Goal: Book appointment/travel/reservation

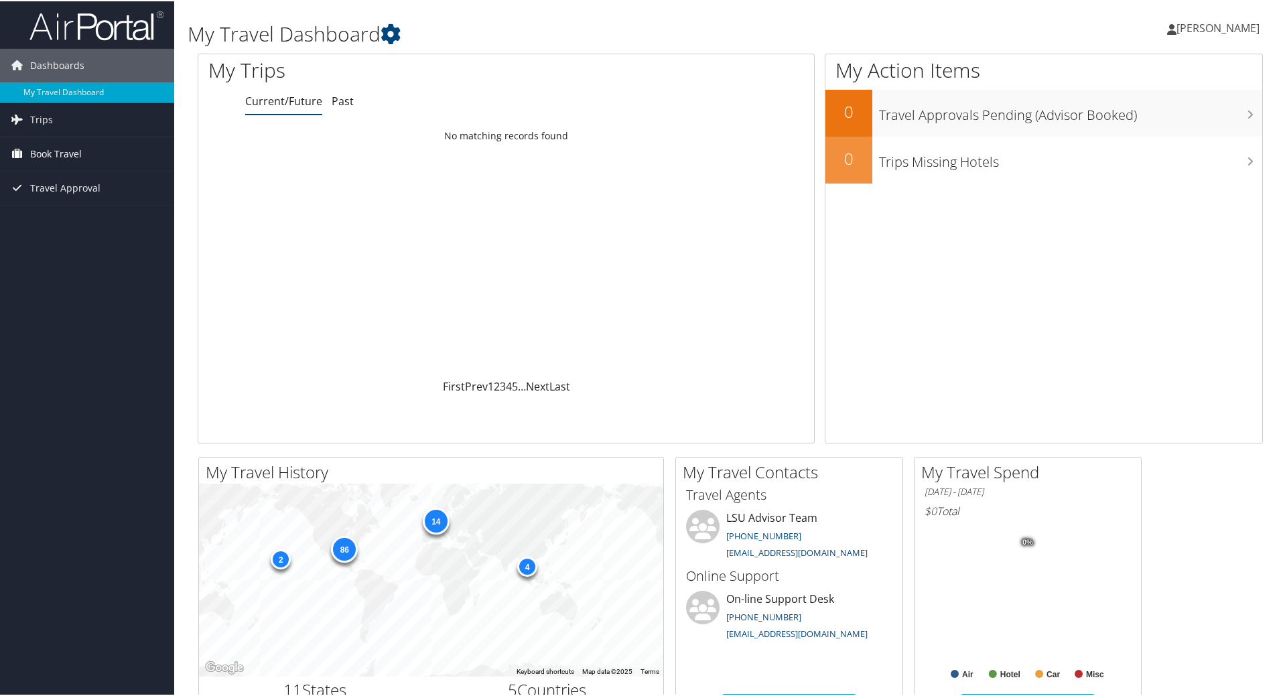
click at [45, 155] on span "Book Travel" at bounding box center [56, 152] width 52 height 33
click at [53, 177] on link "Approval Request (Beta)" at bounding box center [87, 179] width 174 height 20
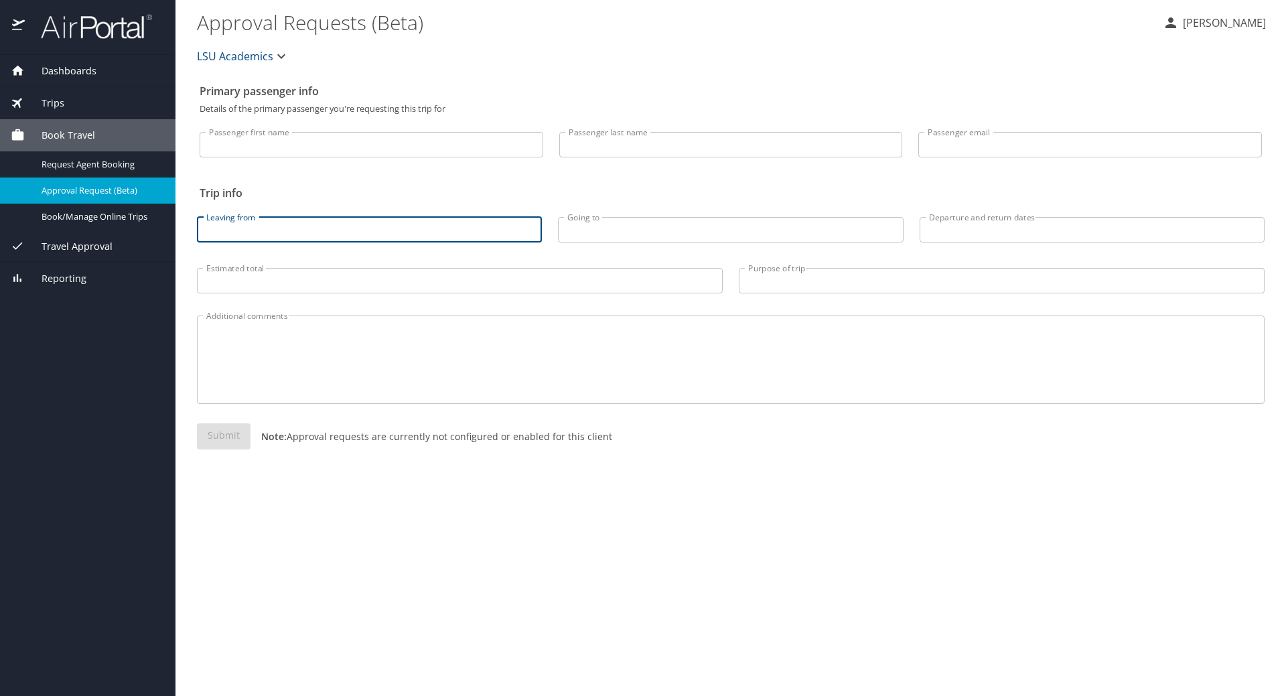
click at [271, 230] on input "Leaving from" at bounding box center [369, 229] width 345 height 25
type input "BTR"
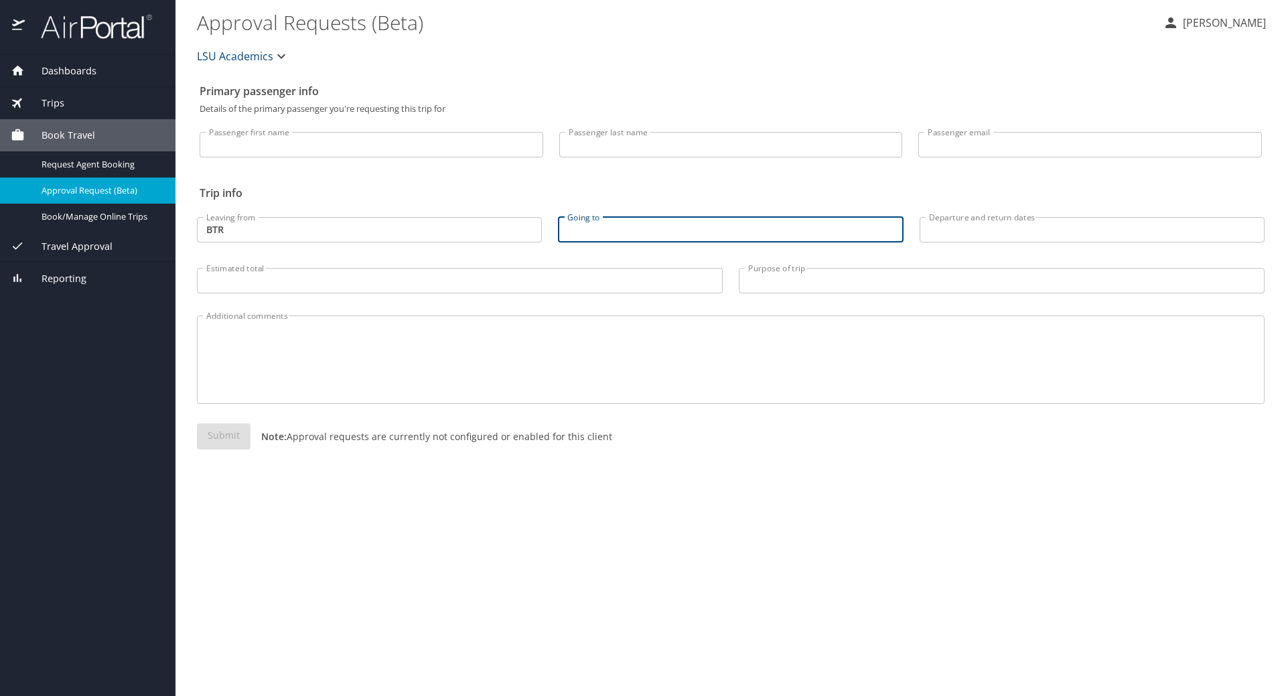
click at [577, 219] on input "Going to" at bounding box center [730, 229] width 345 height 25
type input "ABQ"
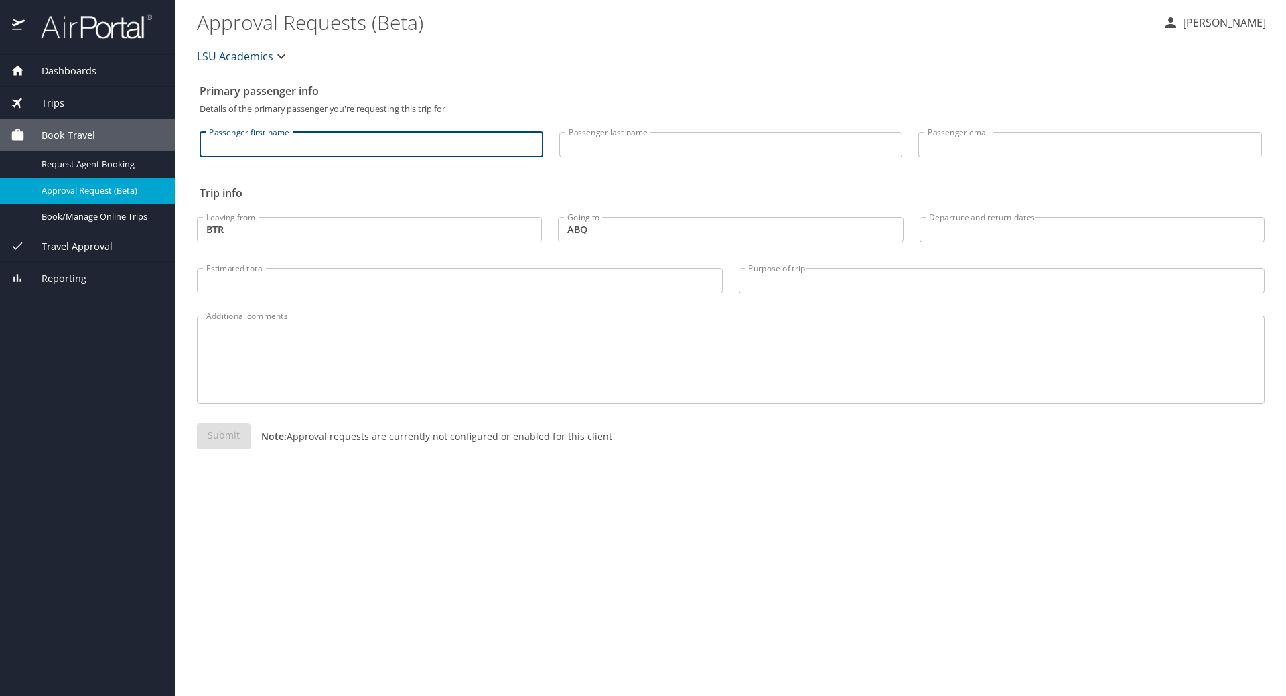
click at [332, 139] on input "Passenger first name" at bounding box center [372, 144] width 344 height 25
type input "Carl"
type input "Motsenbocker"
type input "cmotsenbocker@agcenter.lsu.edu"
click at [955, 230] on input "Departure and return dates" at bounding box center [1092, 229] width 345 height 25
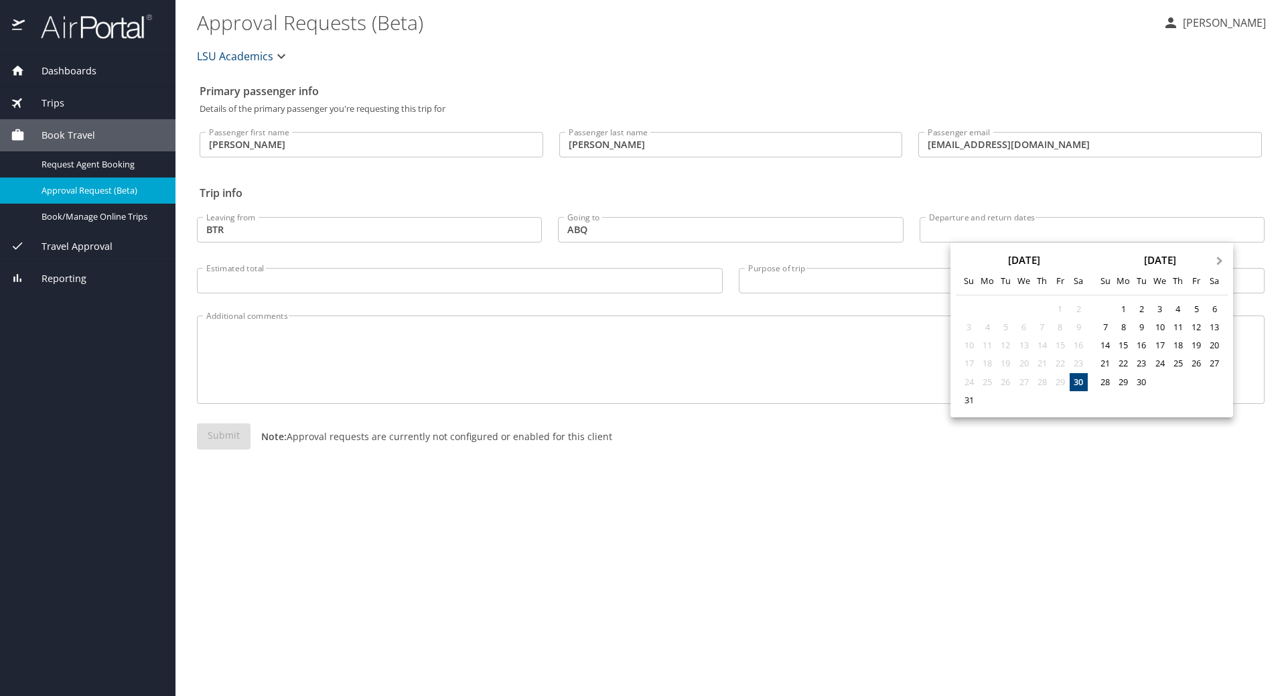
click at [1220, 259] on span "Next Month" at bounding box center [1220, 261] width 0 height 15
click at [1059, 381] on div "28" at bounding box center [1060, 382] width 18 height 18
click at [1197, 306] on div "5" at bounding box center [1196, 309] width 18 height 18
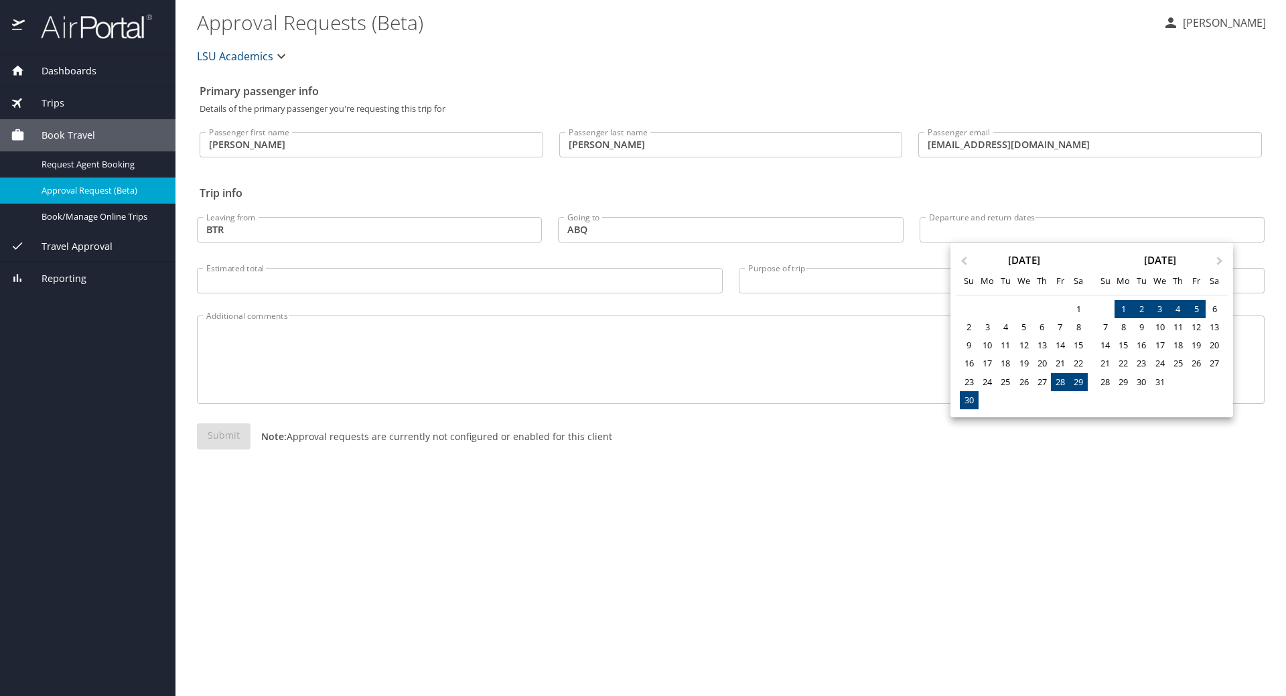
type input "11/28/2025 🠦 12/05/2025"
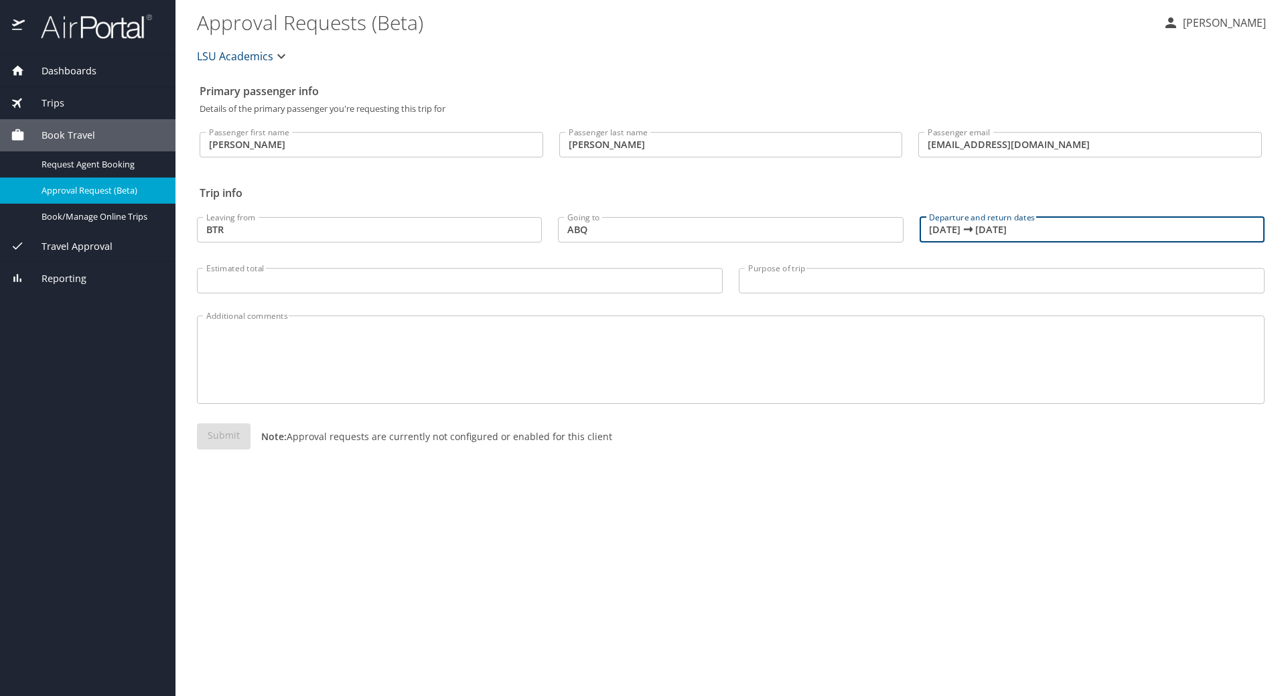
click at [472, 273] on input "Estimated total" at bounding box center [460, 280] width 526 height 25
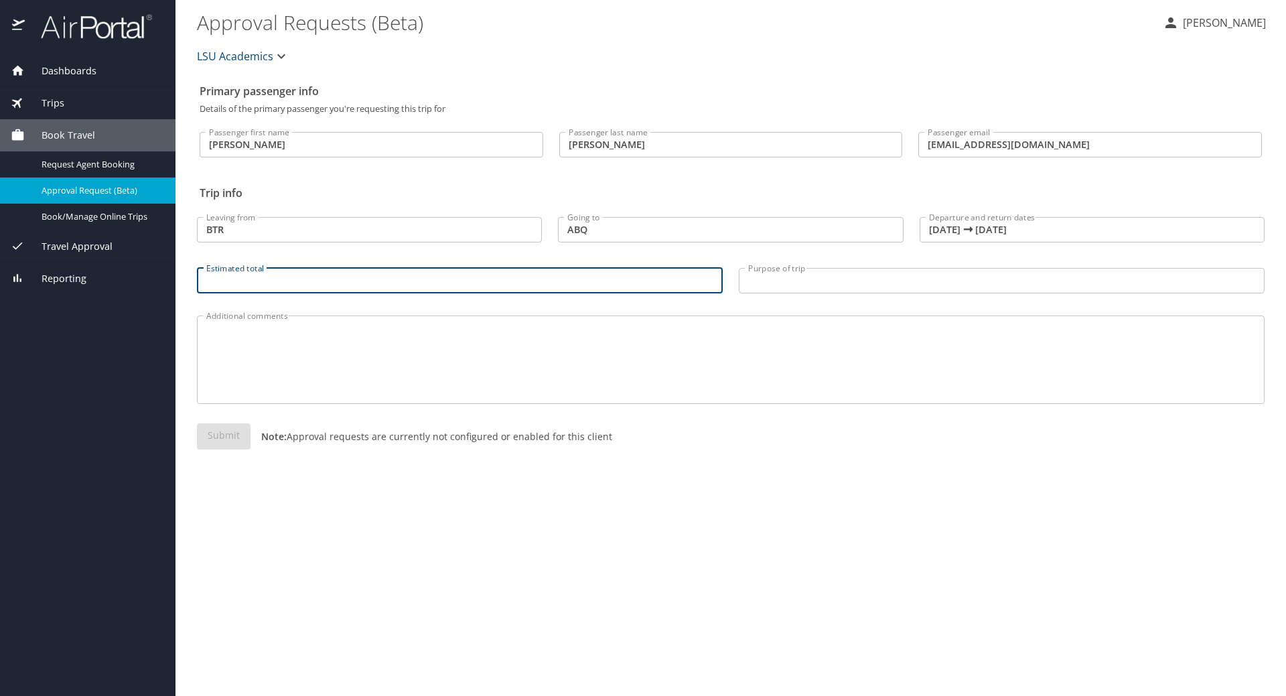
click at [472, 273] on input "Estimated total" at bounding box center [460, 280] width 526 height 25
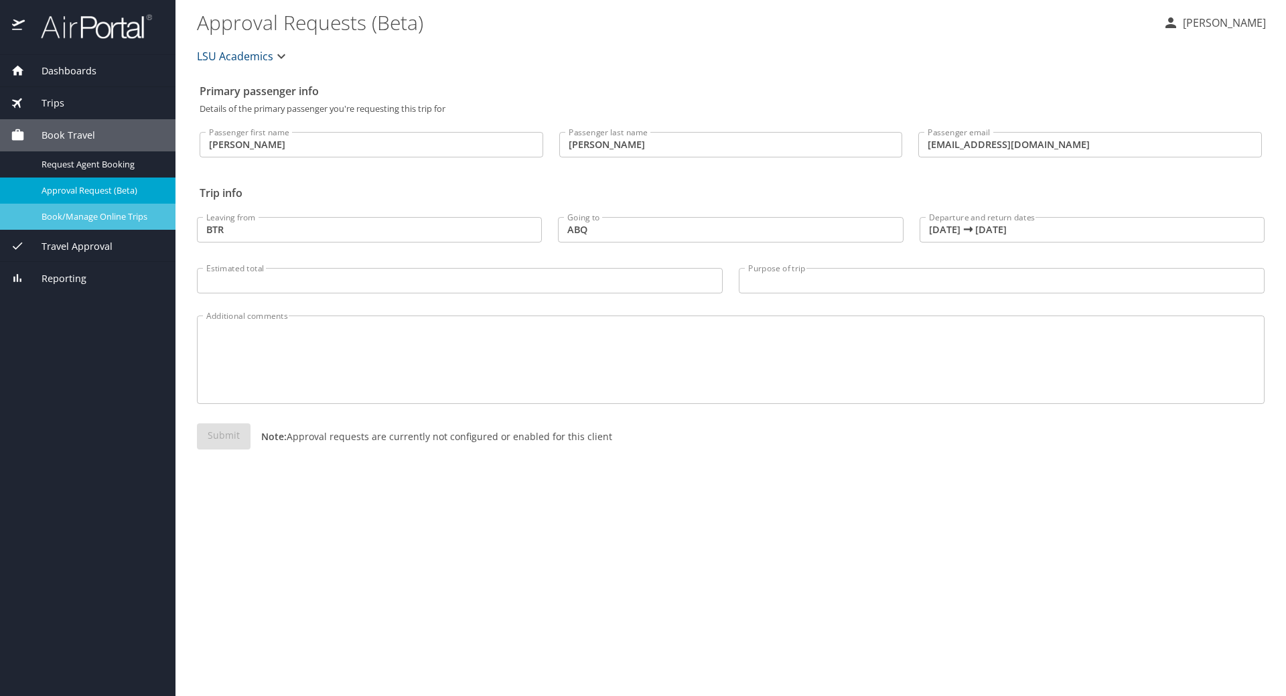
click at [127, 212] on span "Book/Manage Online Trips" at bounding box center [101, 216] width 118 height 13
click at [112, 212] on span "Book/Manage Online Trips" at bounding box center [101, 216] width 118 height 13
